Goal: Task Accomplishment & Management: Manage account settings

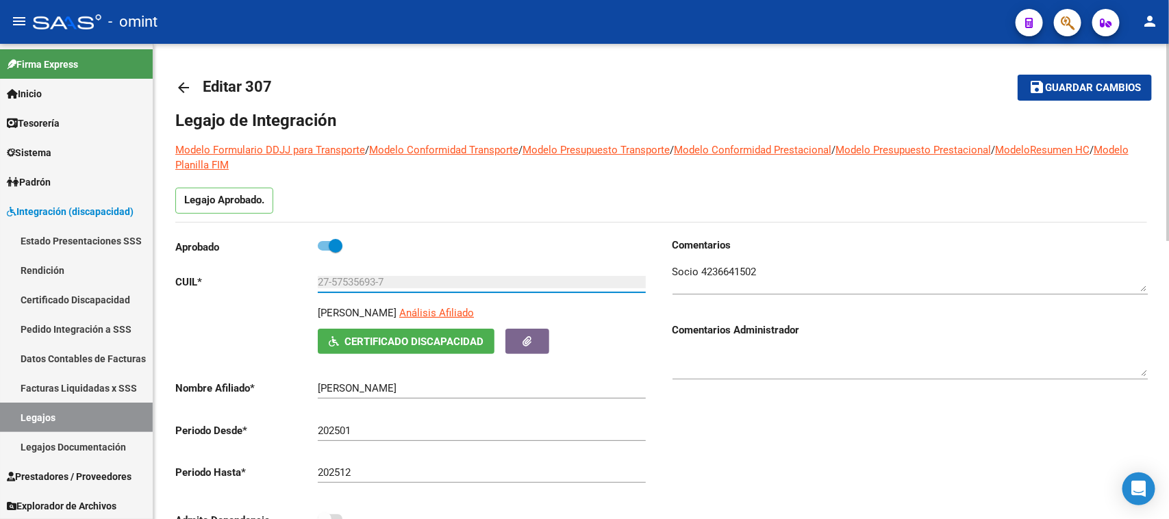
scroll to position [86, 0]
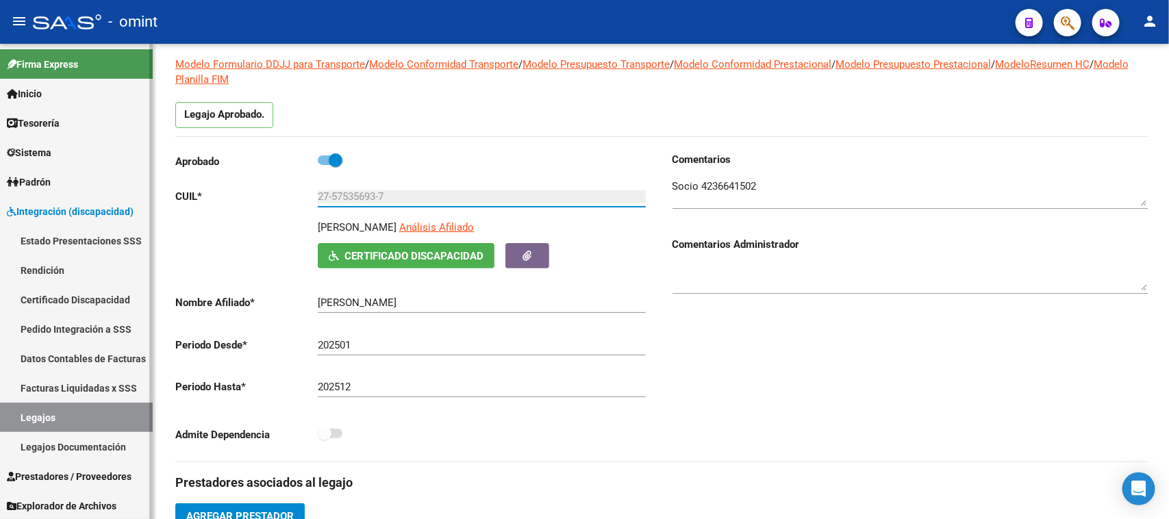
click at [74, 164] on link "Sistema" at bounding box center [76, 152] width 153 height 29
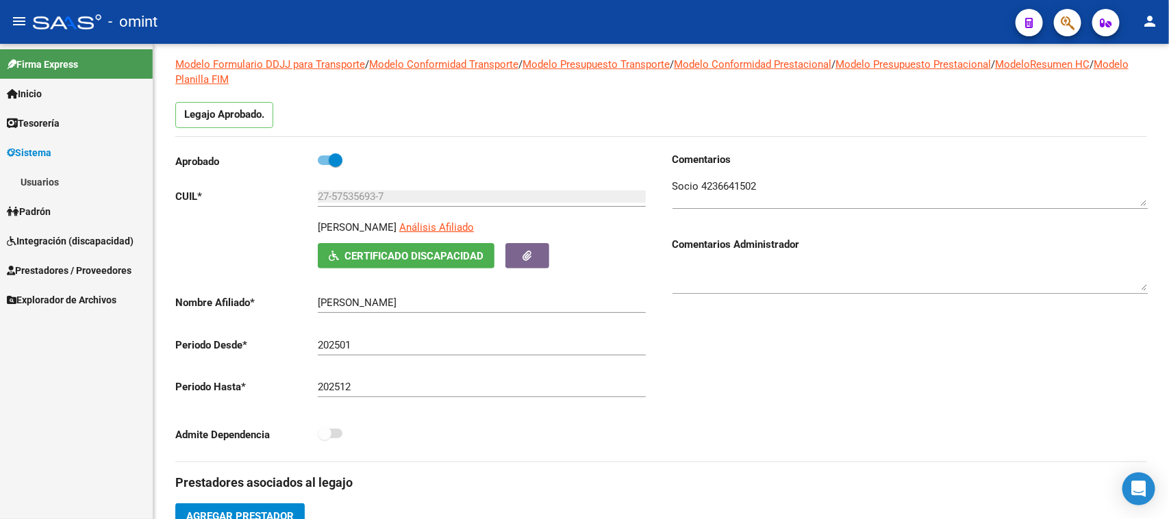
click at [76, 182] on link "Usuarios" at bounding box center [76, 181] width 153 height 29
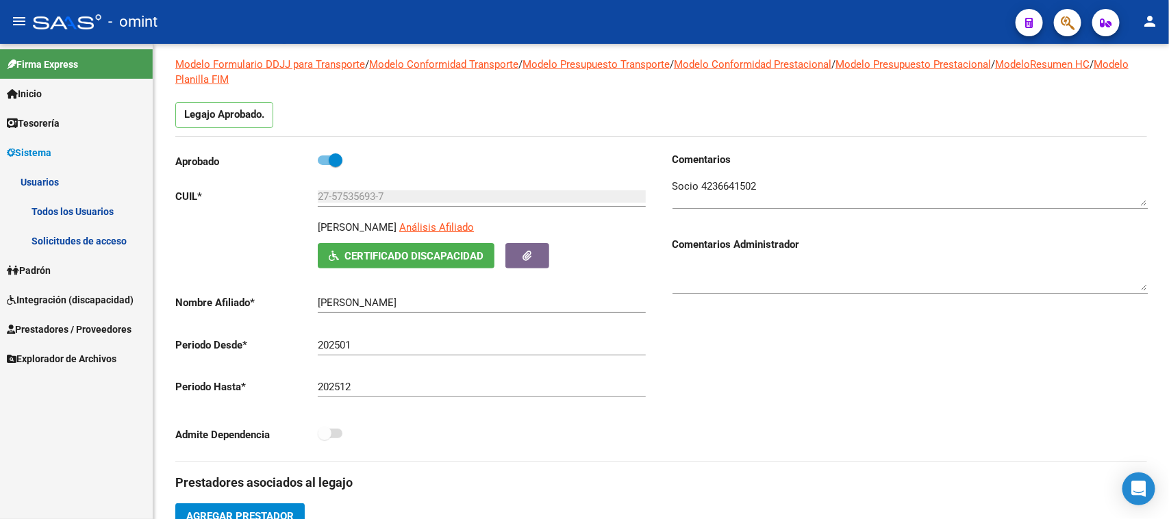
click at [76, 232] on link "Solicitudes de acceso" at bounding box center [76, 240] width 153 height 29
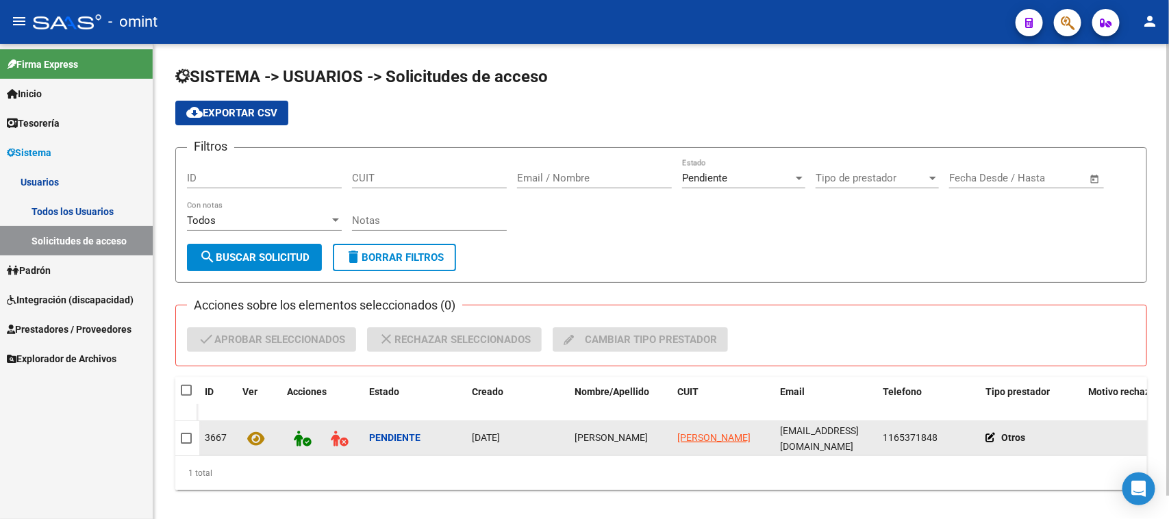
click at [579, 432] on span "[PERSON_NAME]" at bounding box center [611, 437] width 73 height 11
click at [580, 432] on span "[PERSON_NAME]" at bounding box center [611, 437] width 73 height 11
copy span "[PERSON_NAME]"
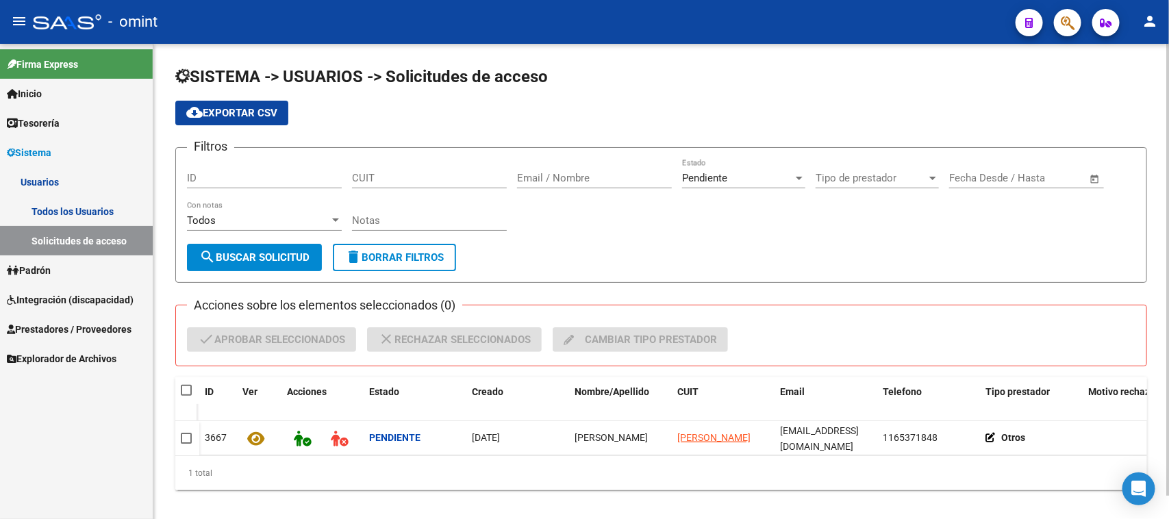
click at [192, 391] on div at bounding box center [187, 391] width 13 height 14
click at [187, 389] on span at bounding box center [186, 390] width 11 height 11
click at [186, 396] on input "checkbox" at bounding box center [186, 396] width 1 height 1
checkbox input "true"
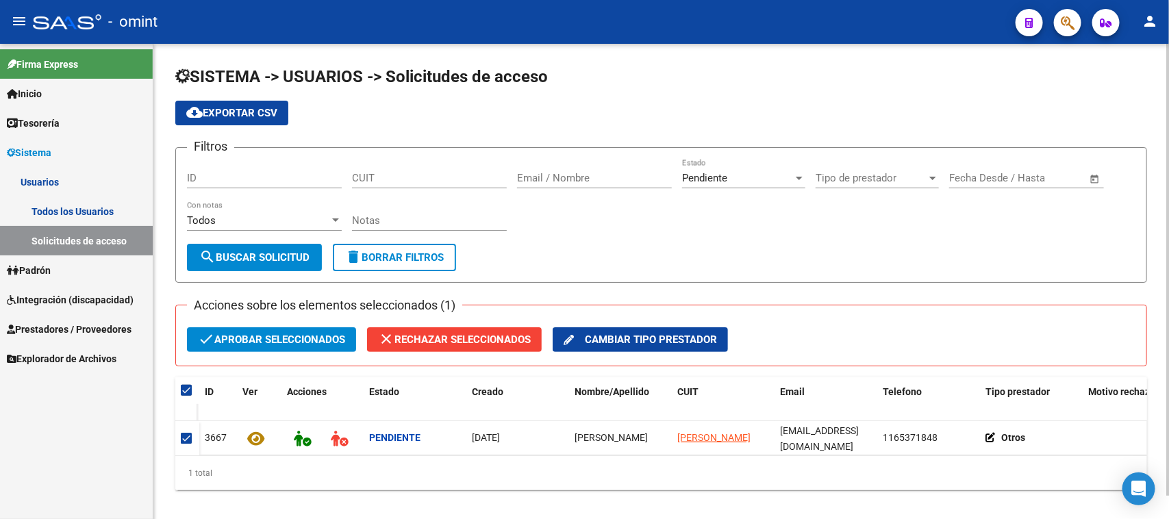
click at [234, 343] on span "check Aprobar seleccionados" at bounding box center [271, 339] width 147 height 25
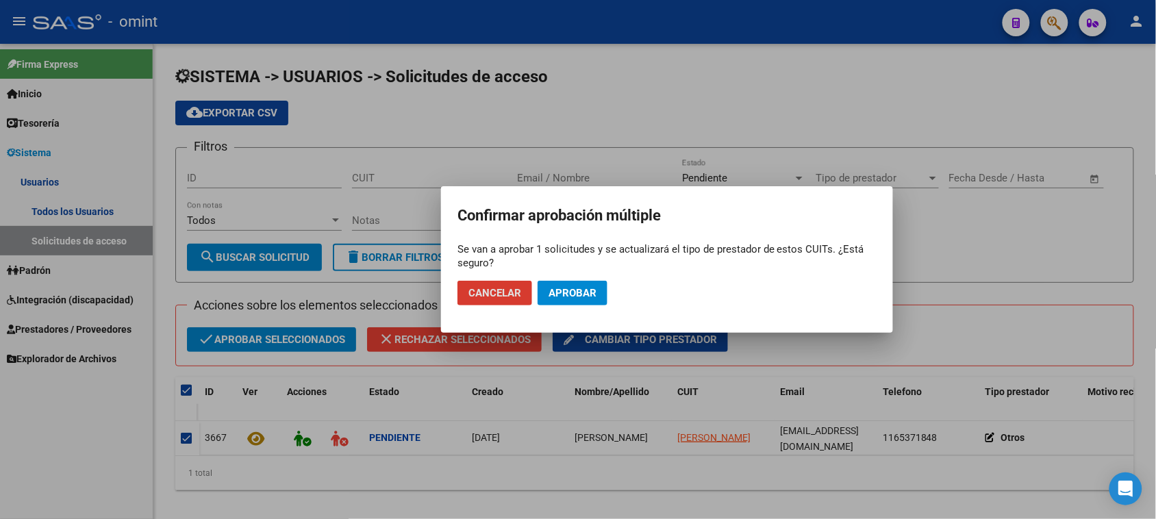
click at [570, 295] on span "Aprobar" at bounding box center [573, 293] width 48 height 12
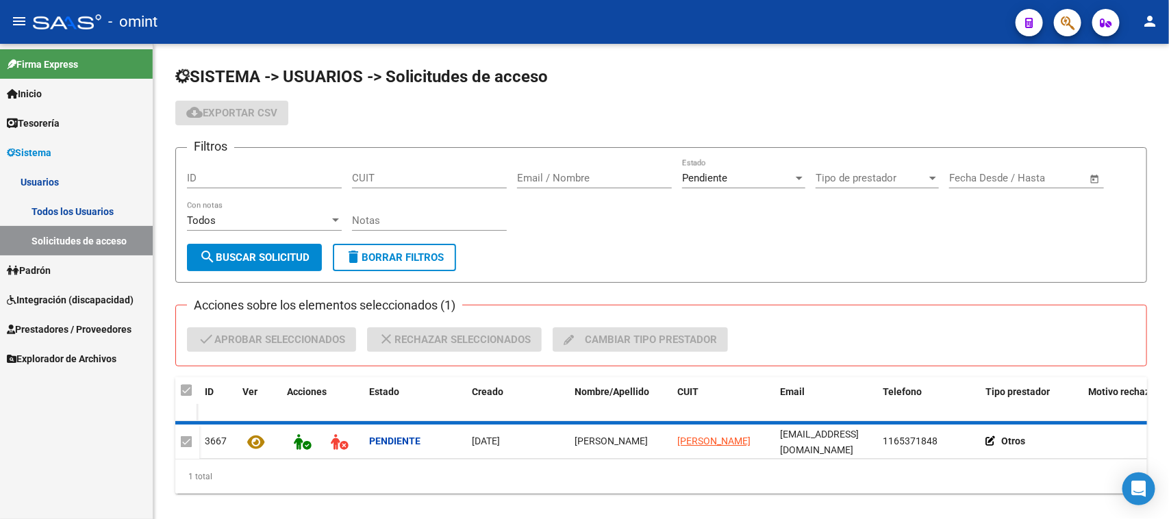
checkbox input "false"
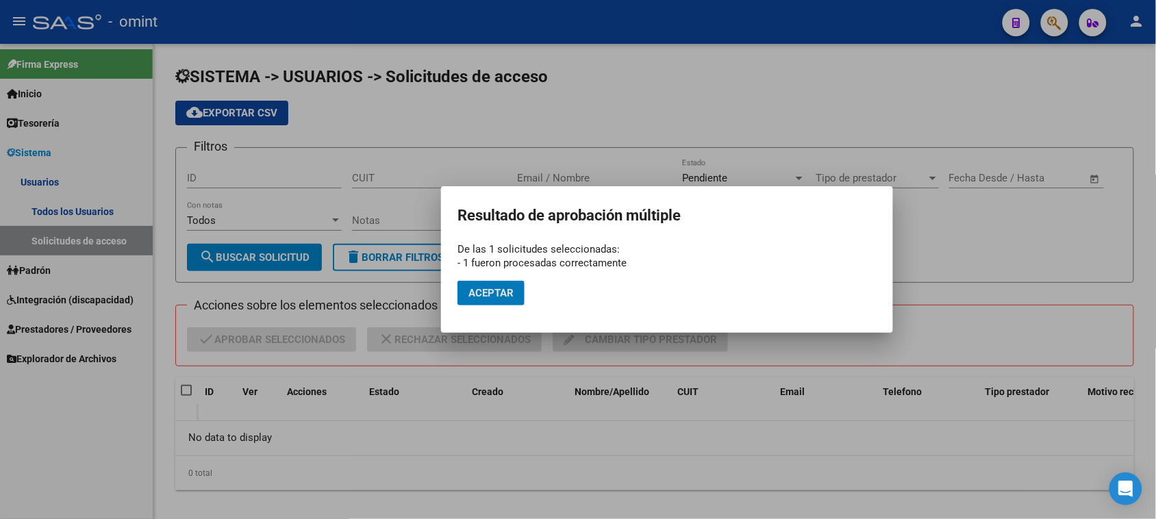
click at [495, 295] on span "Aceptar" at bounding box center [491, 293] width 45 height 12
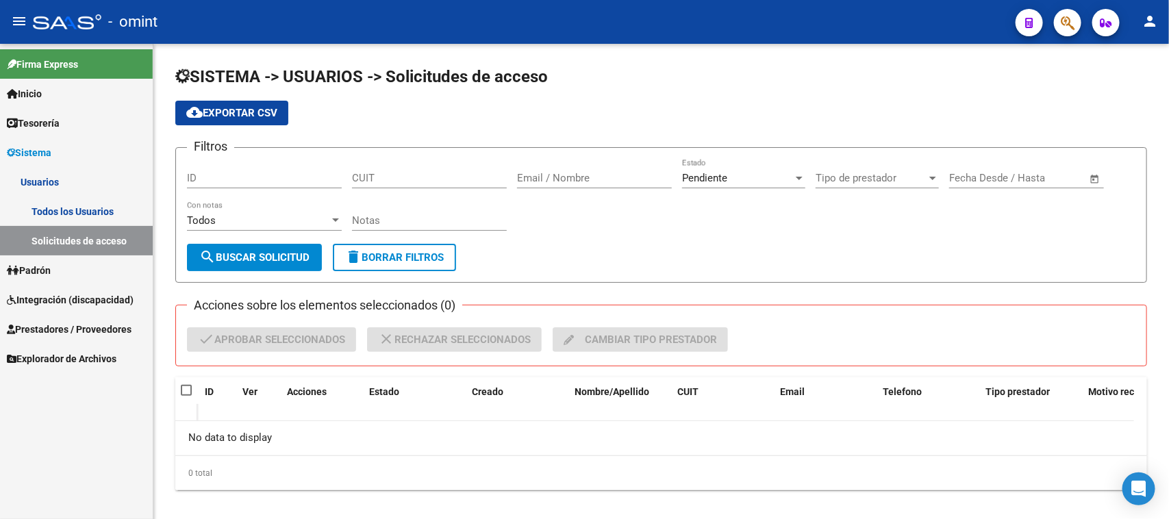
click at [92, 216] on link "Todos los Usuarios" at bounding box center [76, 211] width 153 height 29
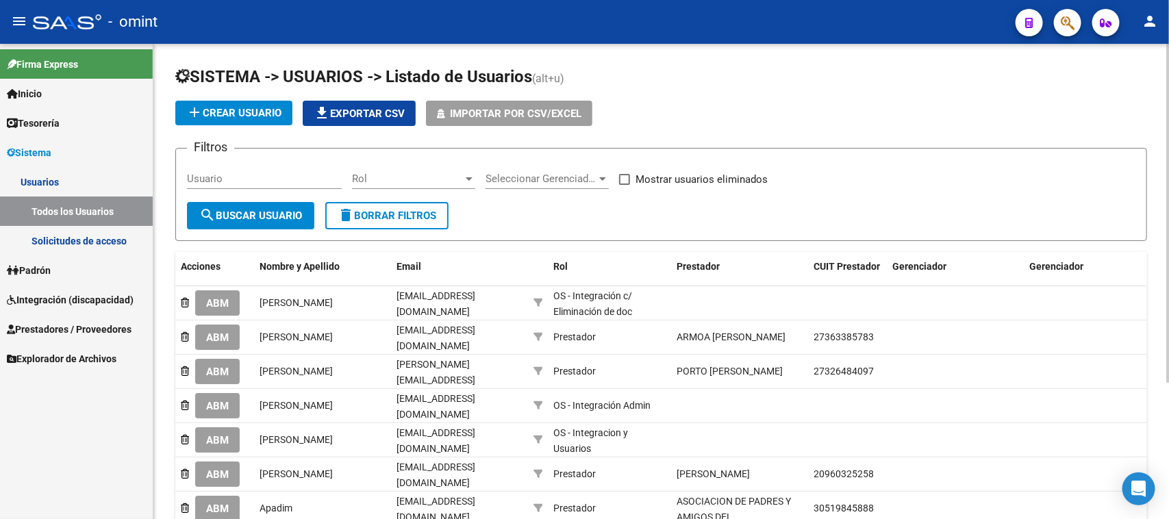
click at [240, 186] on div "Usuario" at bounding box center [264, 174] width 155 height 29
paste input "[PERSON_NAME]"
type input "[PERSON_NAME]"
click at [240, 216] on span "search Buscar Usuario" at bounding box center [250, 216] width 103 height 12
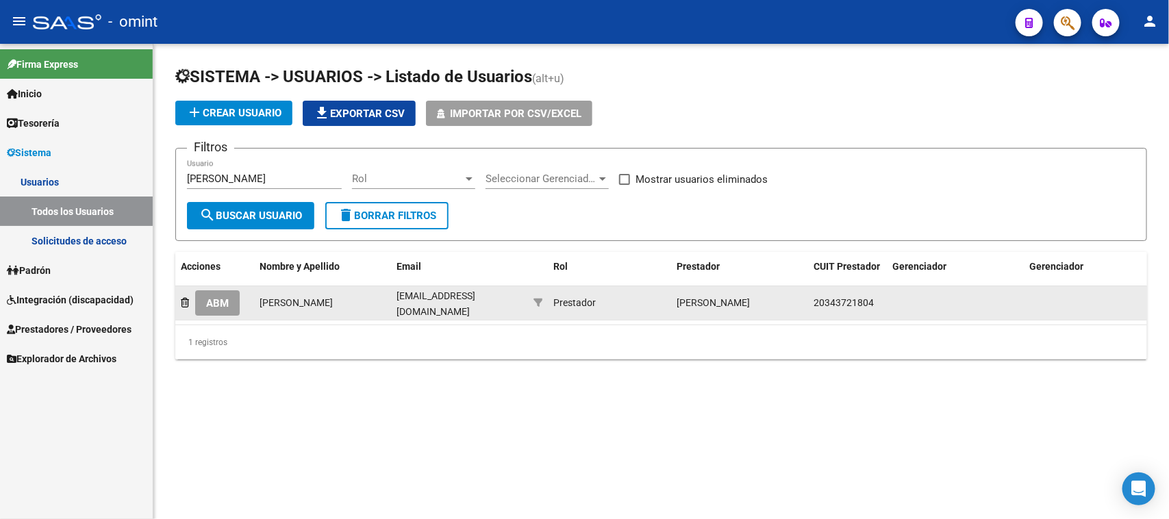
click at [211, 297] on span "ABM" at bounding box center [217, 303] width 23 height 12
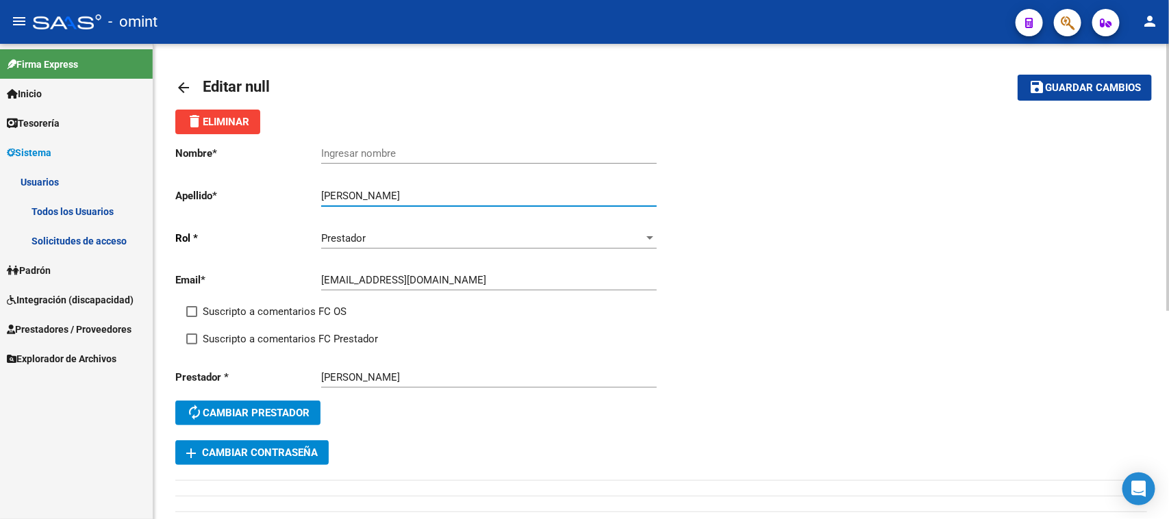
drag, startPoint x: 401, startPoint y: 193, endPoint x: 233, endPoint y: 193, distance: 168.5
click at [233, 193] on app-form-text-field "Apellido * [PERSON_NAME] apellido" at bounding box center [415, 196] width 481 height 12
type input "[PERSON_NAME]"
click at [362, 164] on div "Ingresar nombre" at bounding box center [489, 155] width 336 height 42
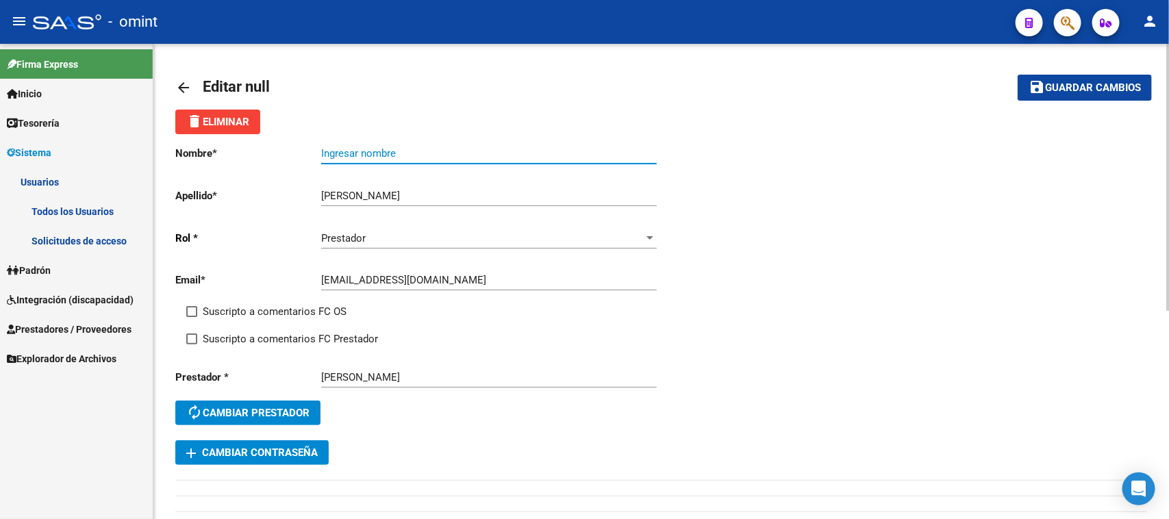
click at [363, 152] on input "Ingresar nombre" at bounding box center [489, 153] width 336 height 12
paste input "[PERSON_NAME]"
type input "[PERSON_NAME]"
click at [267, 319] on div "Suscripto a comentarios FC OS" at bounding box center [429, 316] width 486 height 27
click at [276, 293] on div "Email * [EMAIL_ADDRESS][DOMAIN_NAME] Ingresar email" at bounding box center [418, 282] width 486 height 42
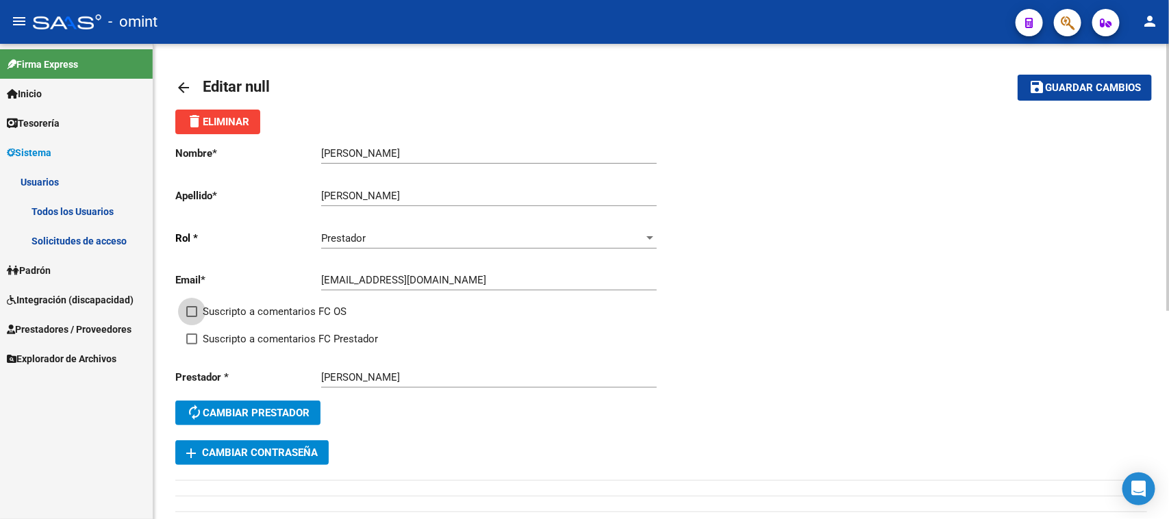
click at [272, 312] on span "Suscripto a comentarios FC OS" at bounding box center [275, 311] width 144 height 16
click at [192, 317] on input "Suscripto a comentarios FC OS" at bounding box center [191, 317] width 1 height 1
checkbox input "true"
click at [273, 333] on span "Suscripto a comentarios FC Prestador" at bounding box center [290, 339] width 175 height 16
click at [192, 345] on input "Suscripto a comentarios FC Prestador" at bounding box center [191, 345] width 1 height 1
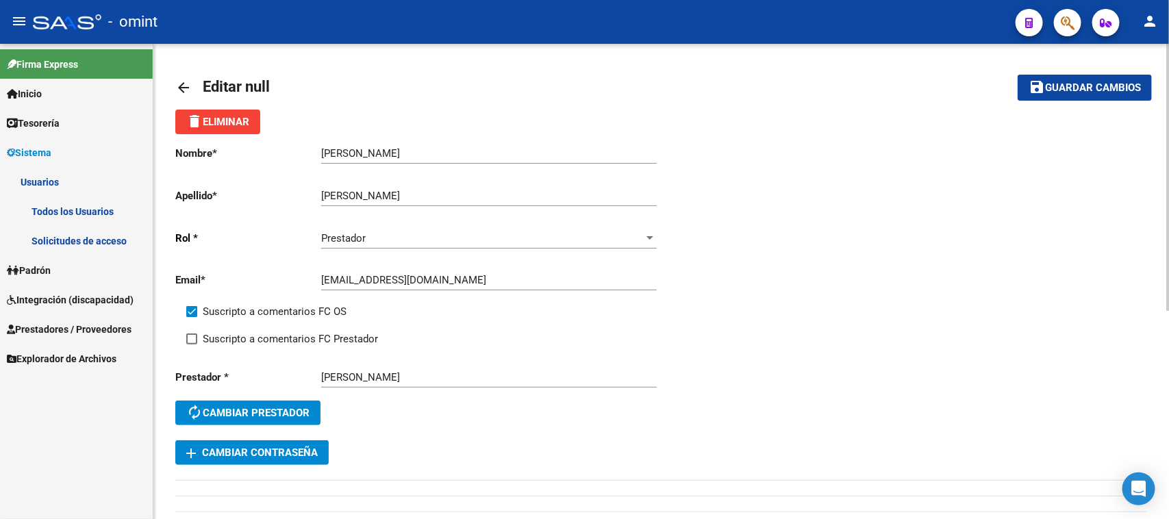
checkbox input "true"
click at [1135, 66] on mat-toolbar-row "save Guardar cambios" at bounding box center [1051, 88] width 204 height 44
click at [1115, 90] on span "Guardar cambios" at bounding box center [1093, 88] width 96 height 12
